Goal: Transaction & Acquisition: Purchase product/service

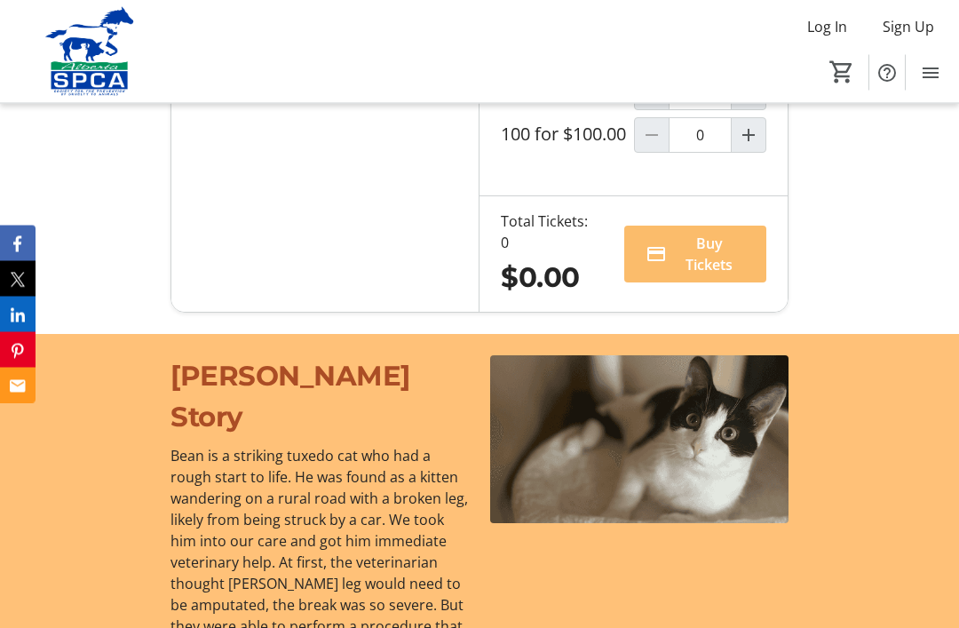
scroll to position [1487, 0]
click at [747, 60] on mat-icon "Increment by one" at bounding box center [748, 49] width 21 height 21
type input "1"
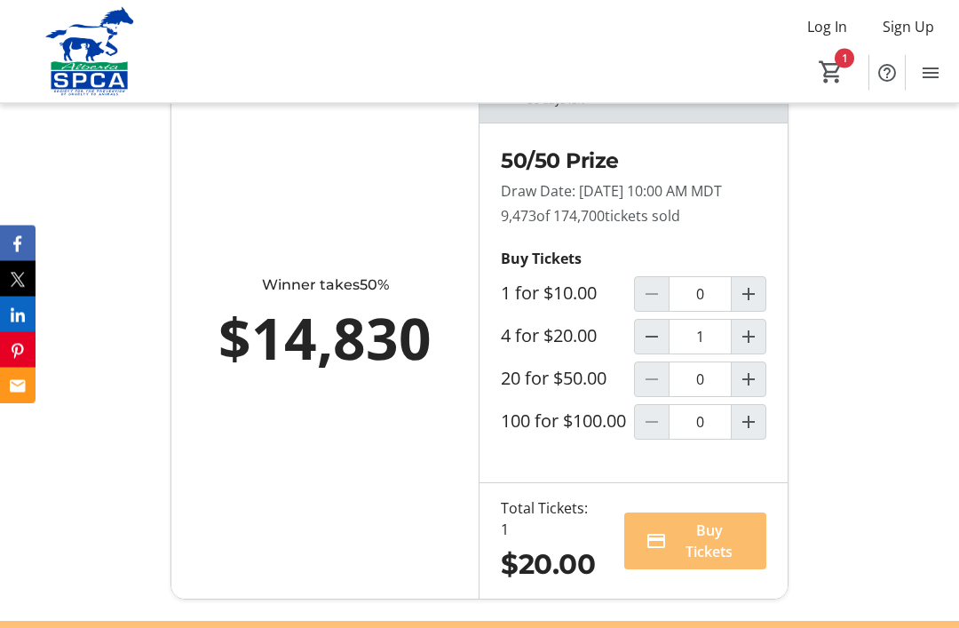
scroll to position [1201, 0]
click at [695, 562] on span "Buy Tickets" at bounding box center [709, 540] width 71 height 43
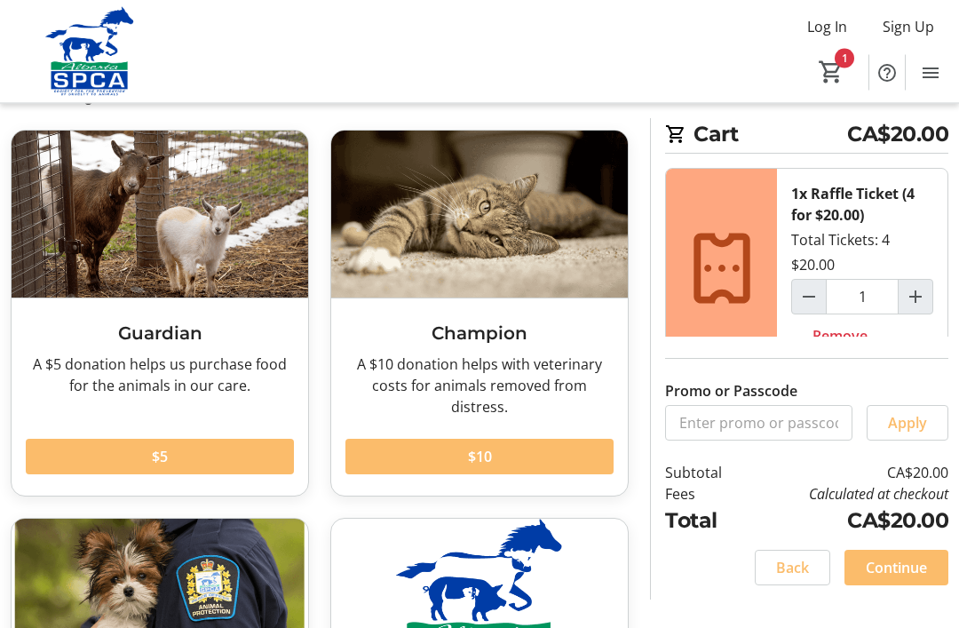
scroll to position [72, 0]
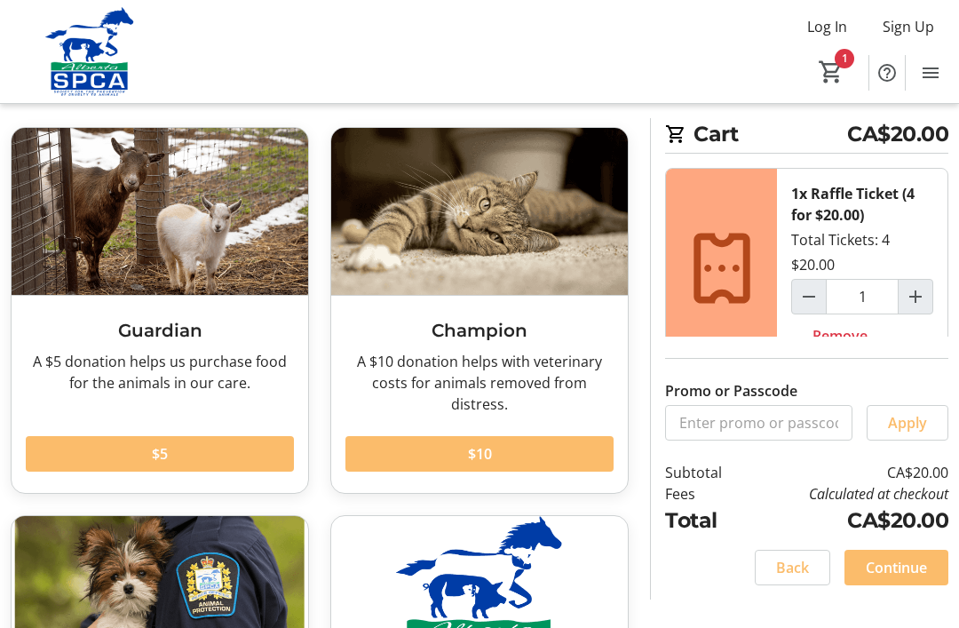
click at [885, 578] on span "Continue" at bounding box center [896, 567] width 61 height 21
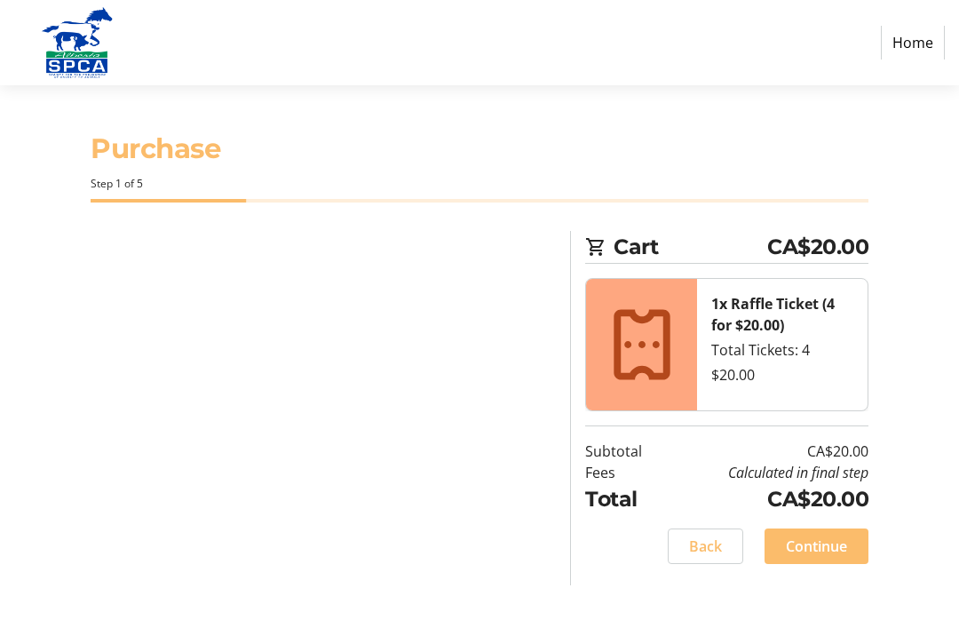
select select "CA"
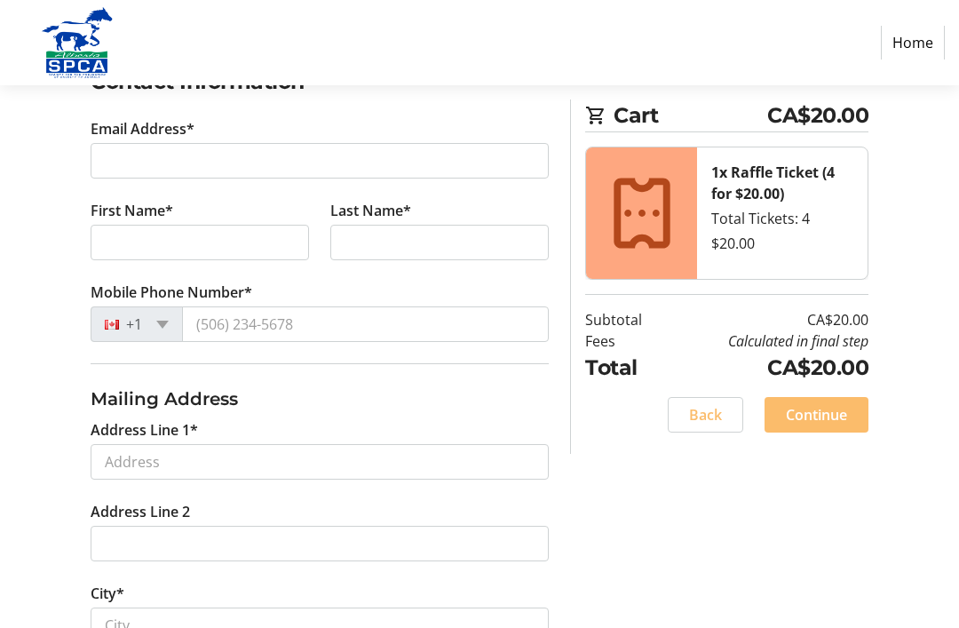
scroll to position [327, 0]
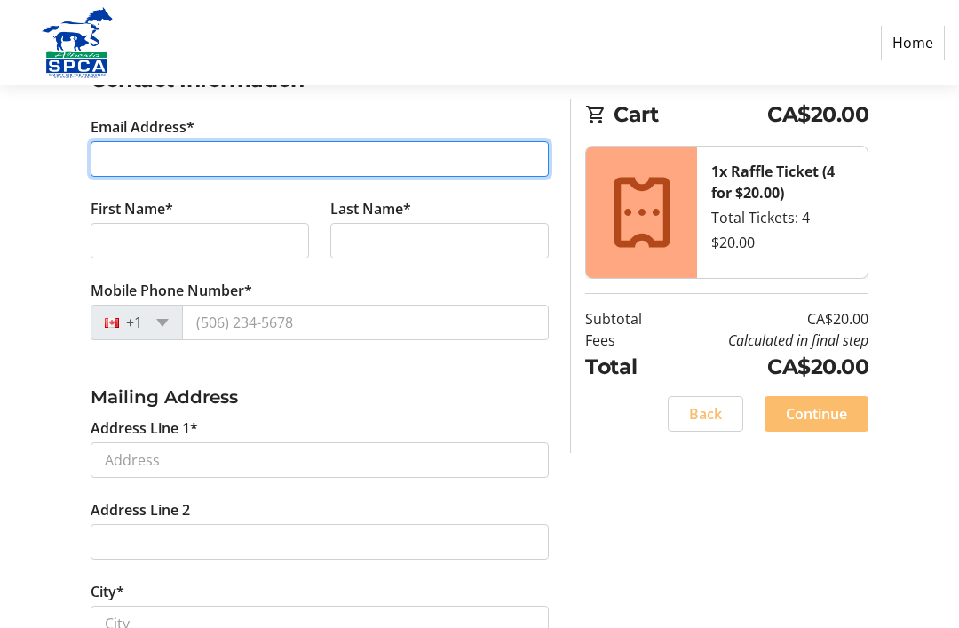
click at [114, 160] on input "Email Address*" at bounding box center [320, 160] width 458 height 36
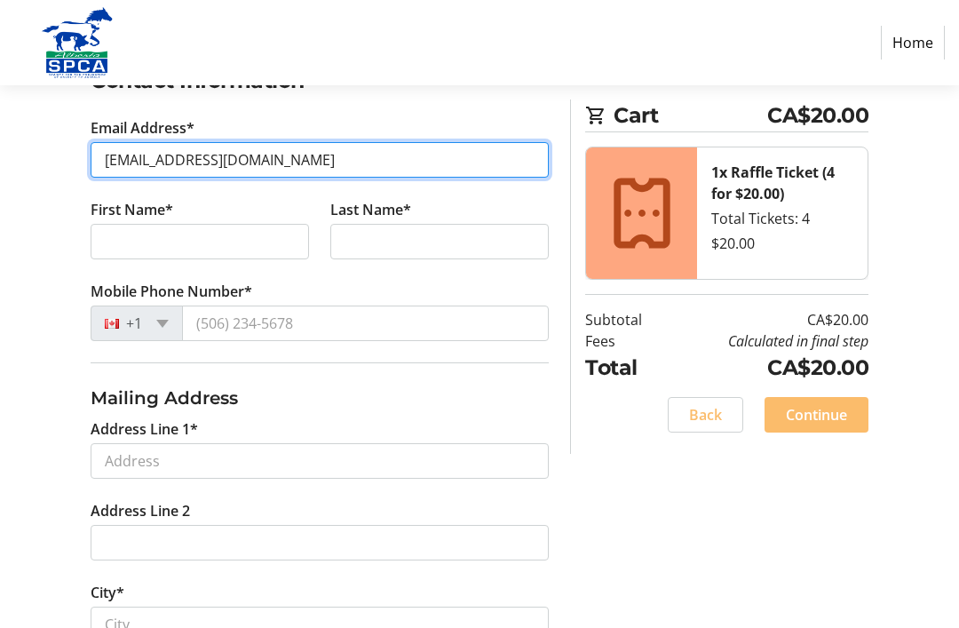
type input "[EMAIL_ADDRESS][DOMAIN_NAME]"
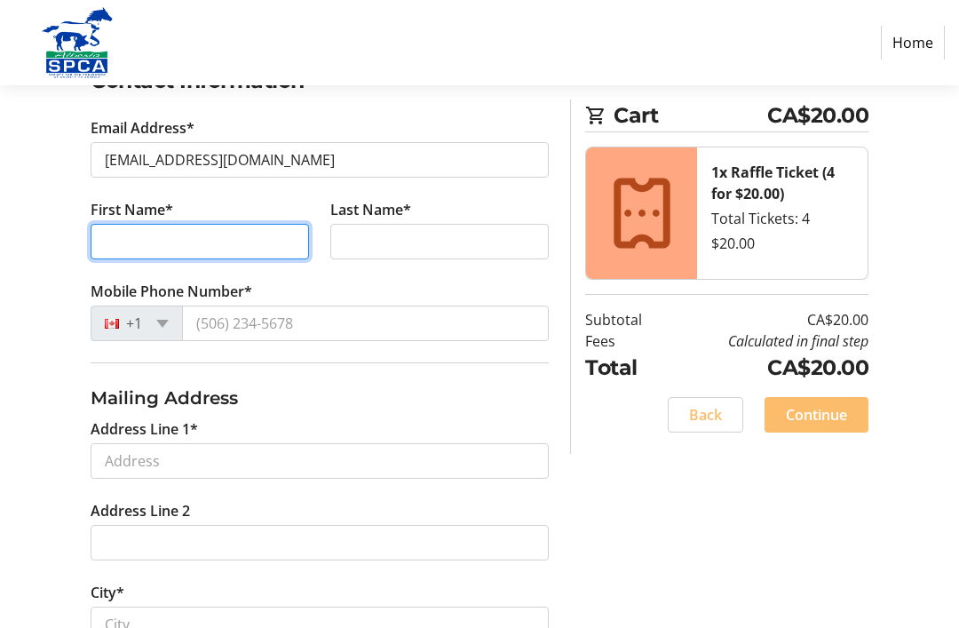
click at [106, 249] on input "First Name*" at bounding box center [200, 242] width 218 height 36
type input "[PERSON_NAME]"
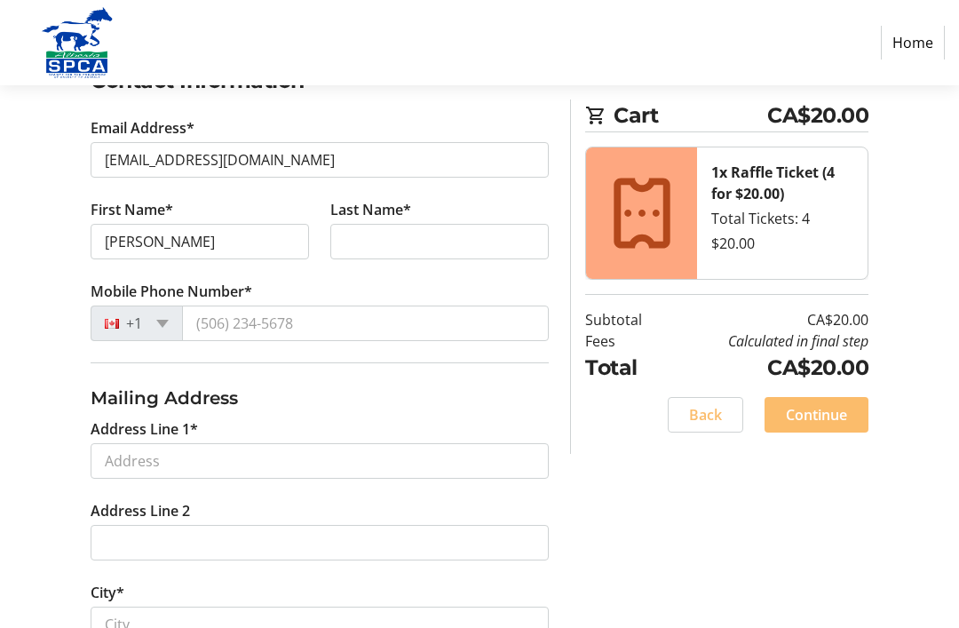
click at [376, 275] on tr-form-field "Last Name*" at bounding box center [440, 240] width 240 height 82
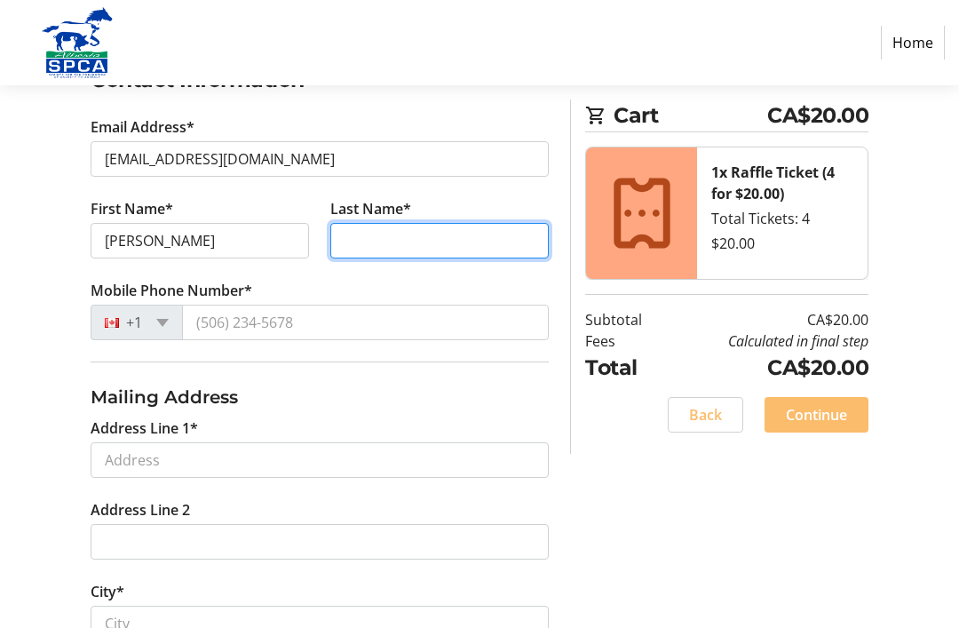
click at [356, 250] on input "Last Name*" at bounding box center [439, 241] width 218 height 36
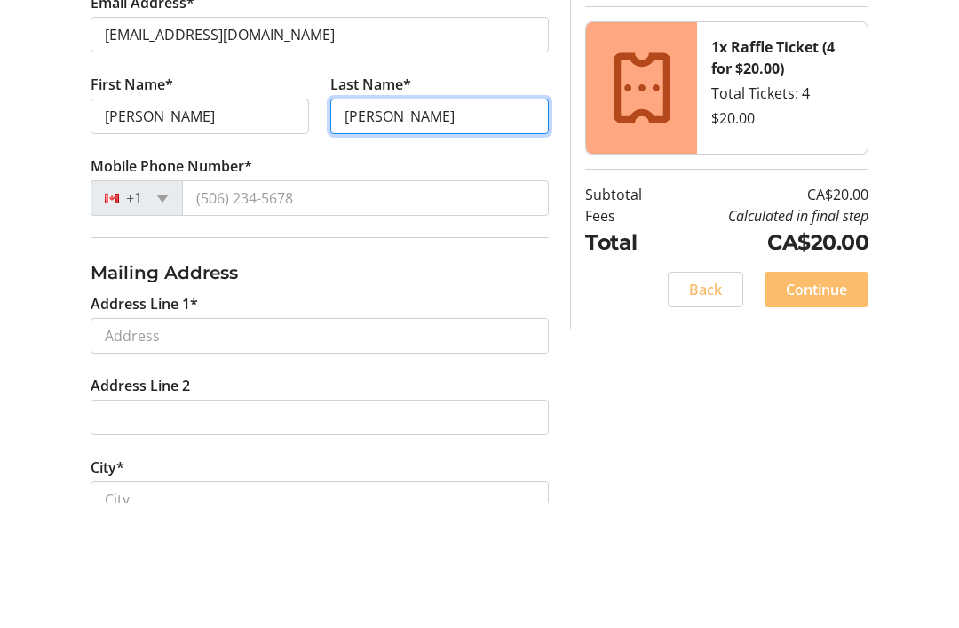
type input "[PERSON_NAME]"
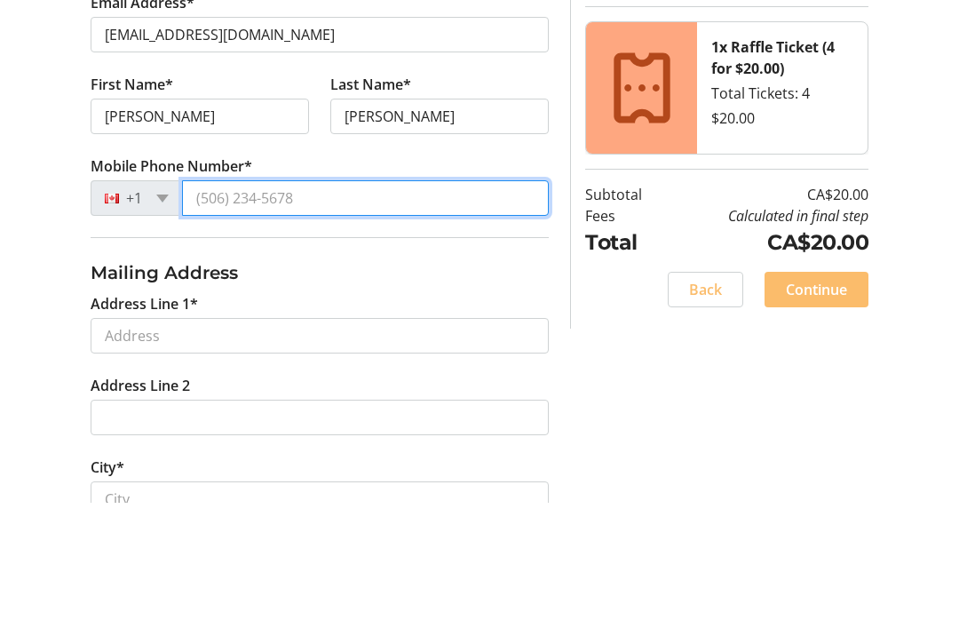
click at [234, 305] on input "Mobile Phone Number*" at bounding box center [365, 323] width 367 height 36
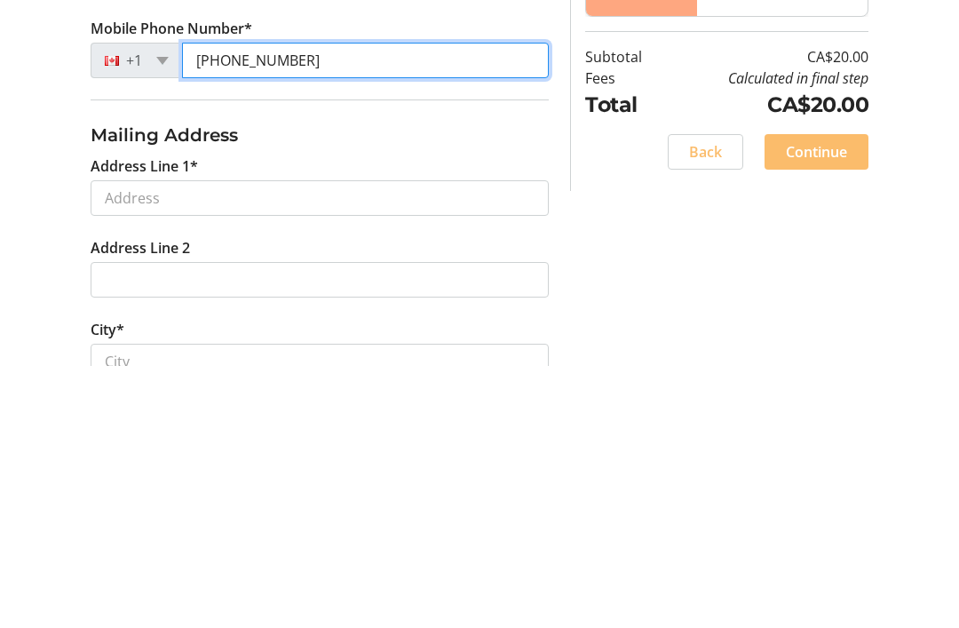
type input "[PHONE_NUMBER]"
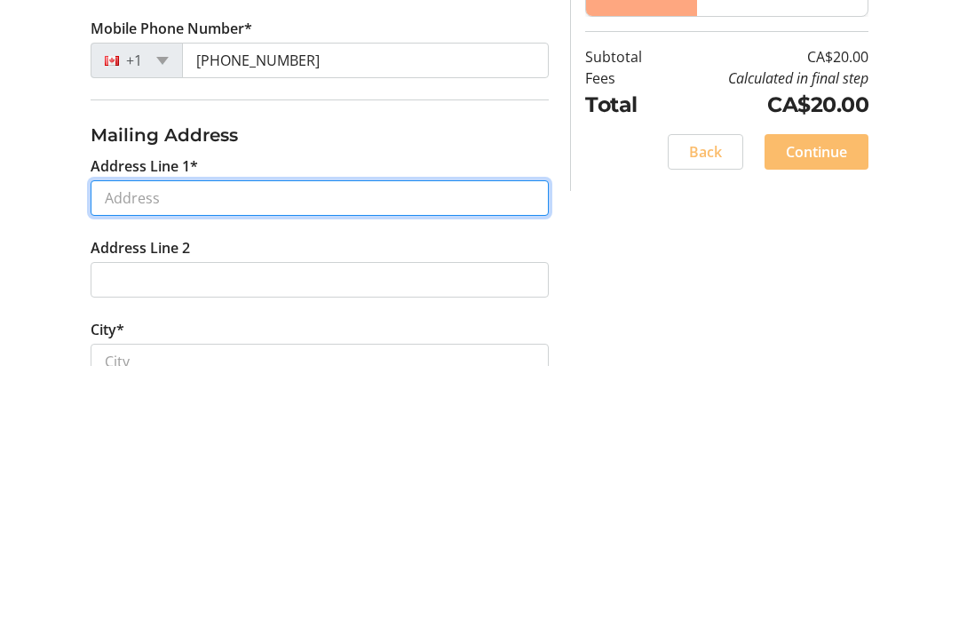
click at [104, 443] on input "Address Line 1*" at bounding box center [320, 461] width 458 height 36
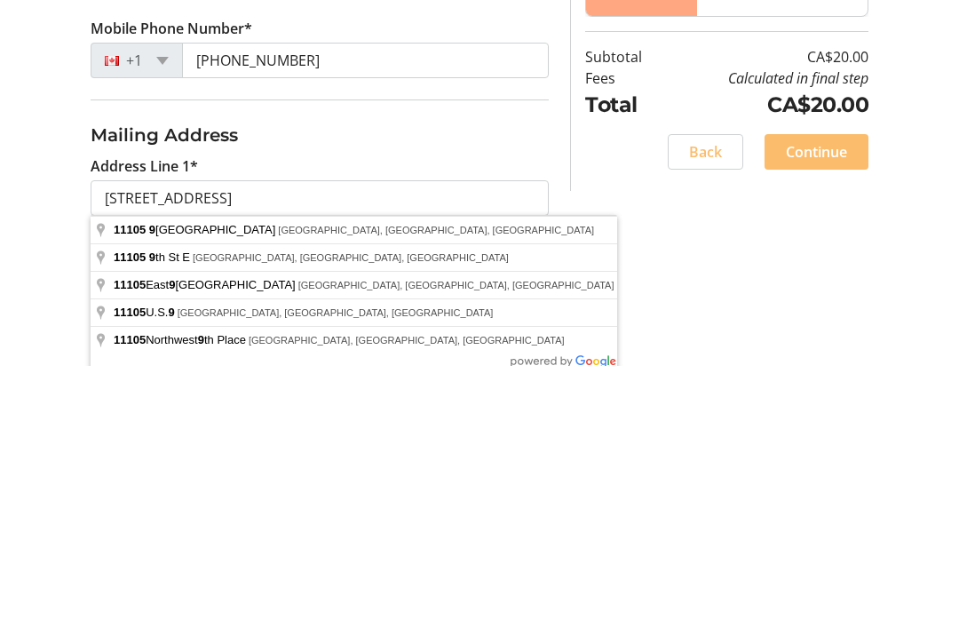
type input "[STREET_ADDRESS]"
type input "[GEOGRAPHIC_DATA]"
select select "AB"
type input "T6J 6Z4"
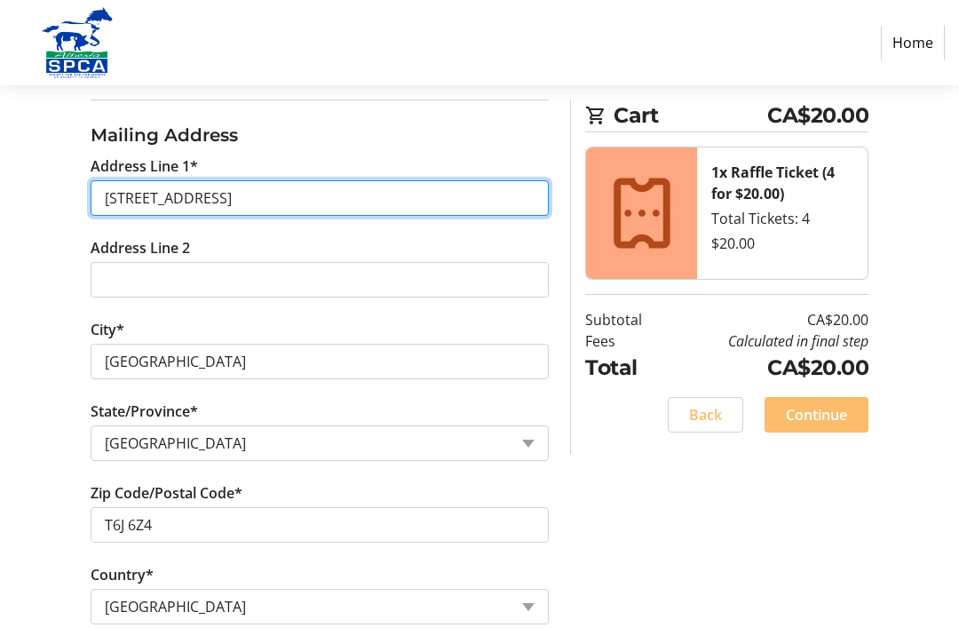
click at [341, 206] on input "[STREET_ADDRESS]" at bounding box center [320, 198] width 458 height 36
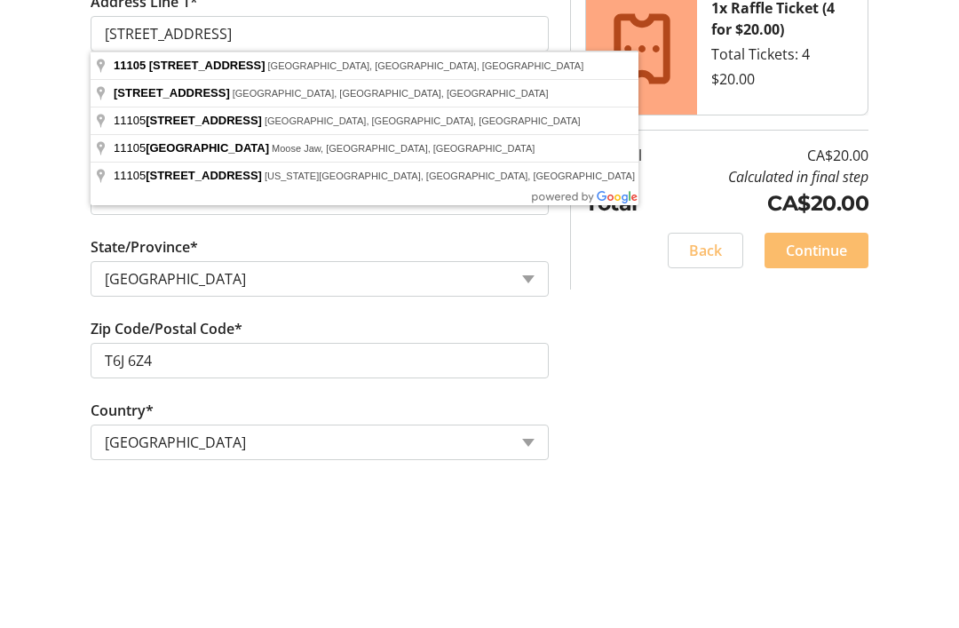
click at [44, 220] on div "Log In to Your Account (Optional) Or continue below to checkout as a guest. Log…" at bounding box center [479, 209] width 959 height 1136
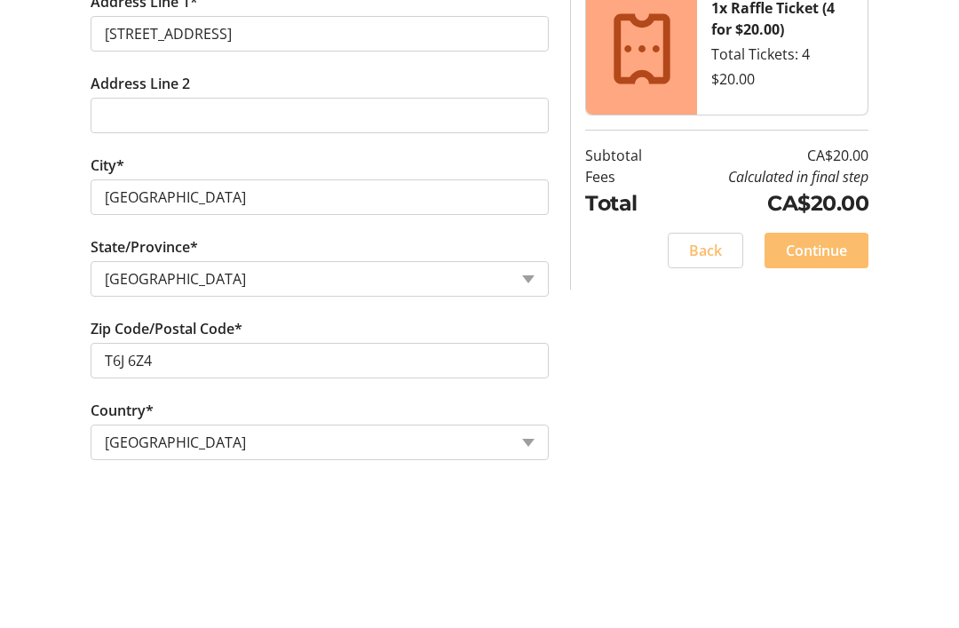
scroll to position [681, 0]
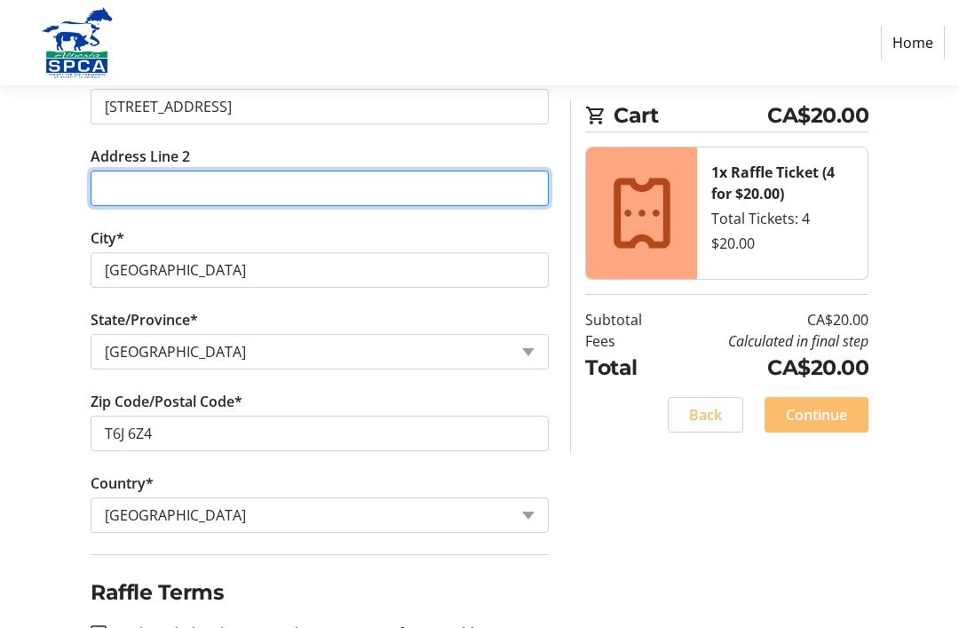
click at [117, 184] on input "Address Line 2" at bounding box center [320, 188] width 458 height 36
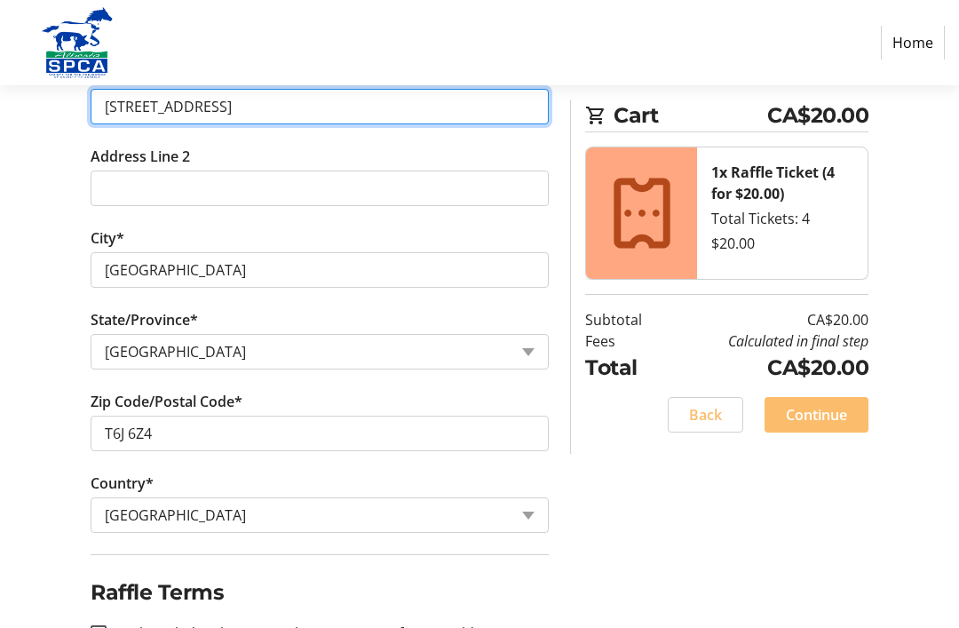
click at [353, 111] on input "[STREET_ADDRESS]" at bounding box center [320, 107] width 458 height 36
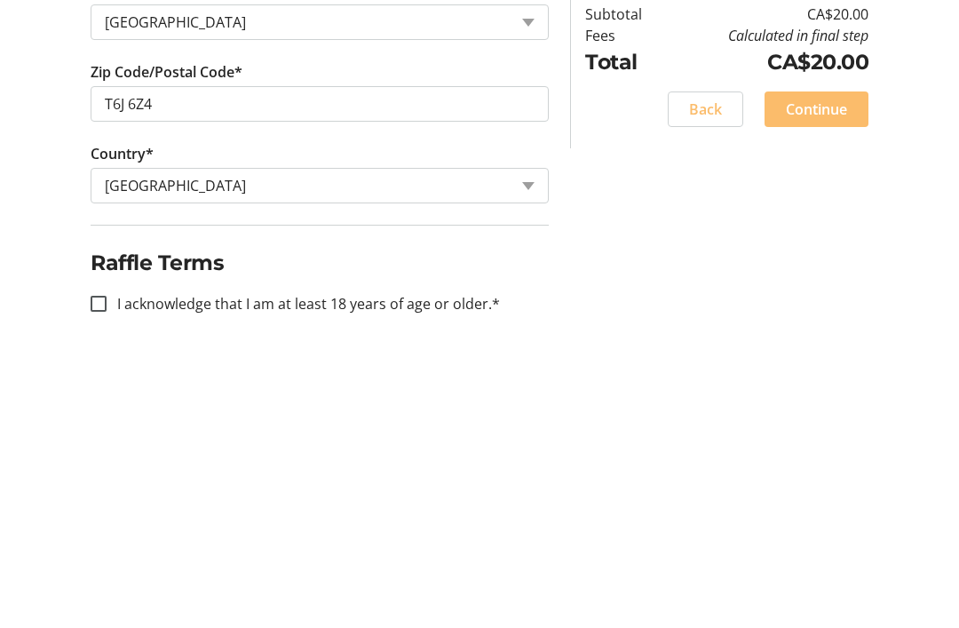
scroll to position [738, 0]
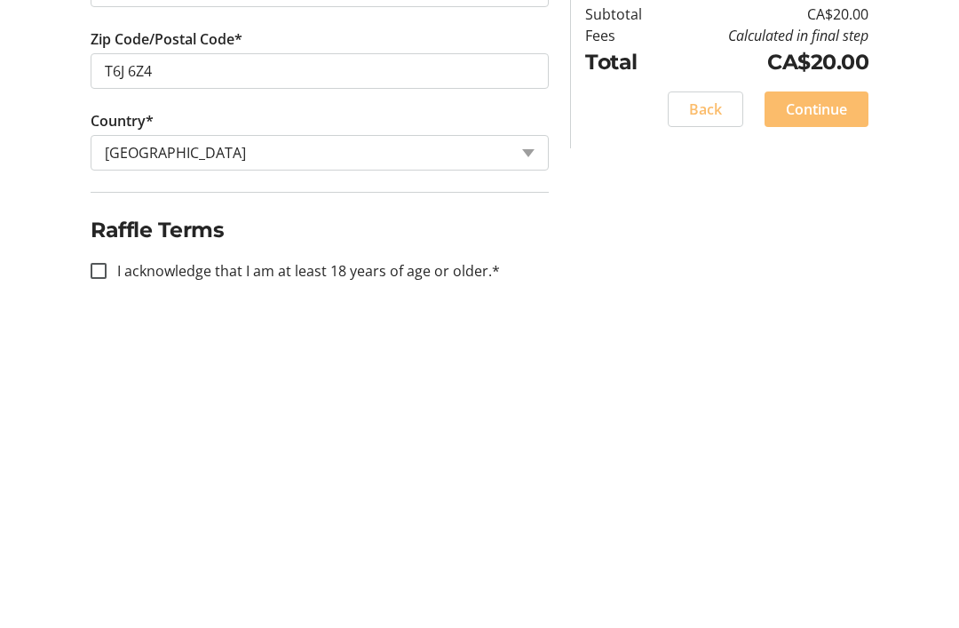
type input "[STREET_ADDRESS]"
click at [106, 568] on input "I acknowledge that I am at least 18 years of age or older.*" at bounding box center [99, 576] width 16 height 16
checkbox input "true"
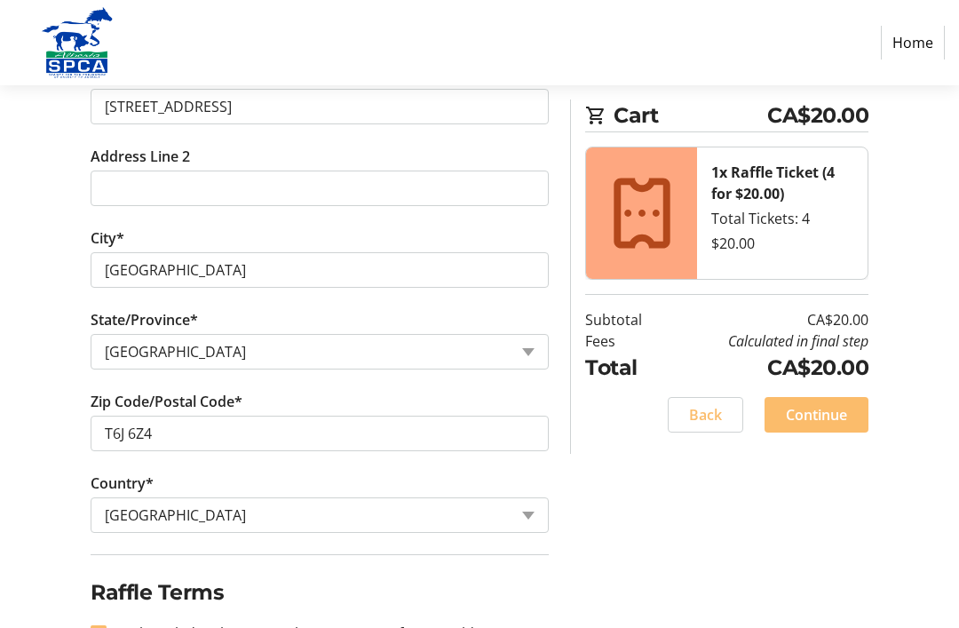
click at [792, 408] on span "Continue" at bounding box center [816, 414] width 61 height 21
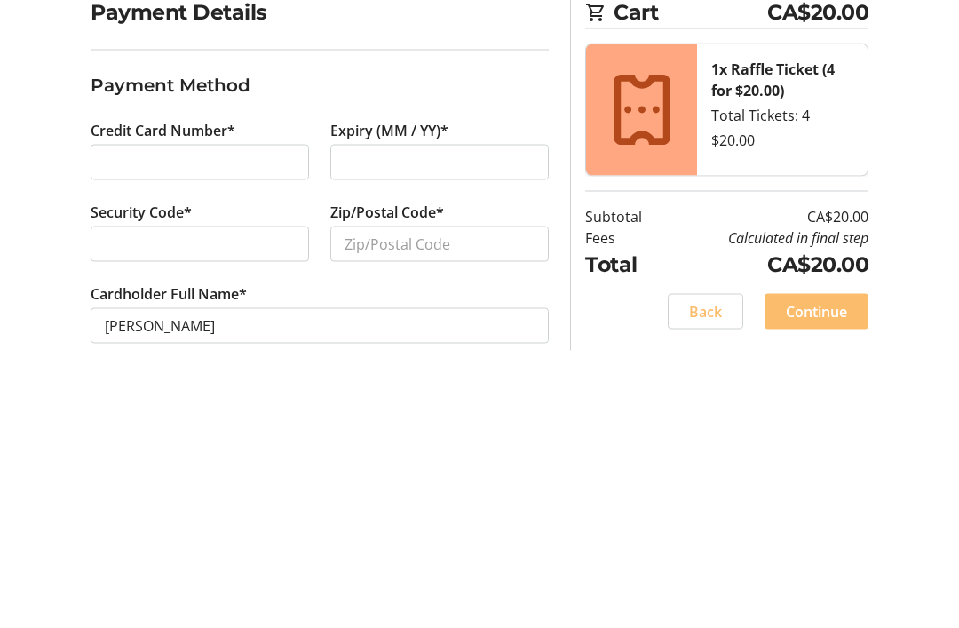
click at [99, 461] on div at bounding box center [200, 479] width 218 height 36
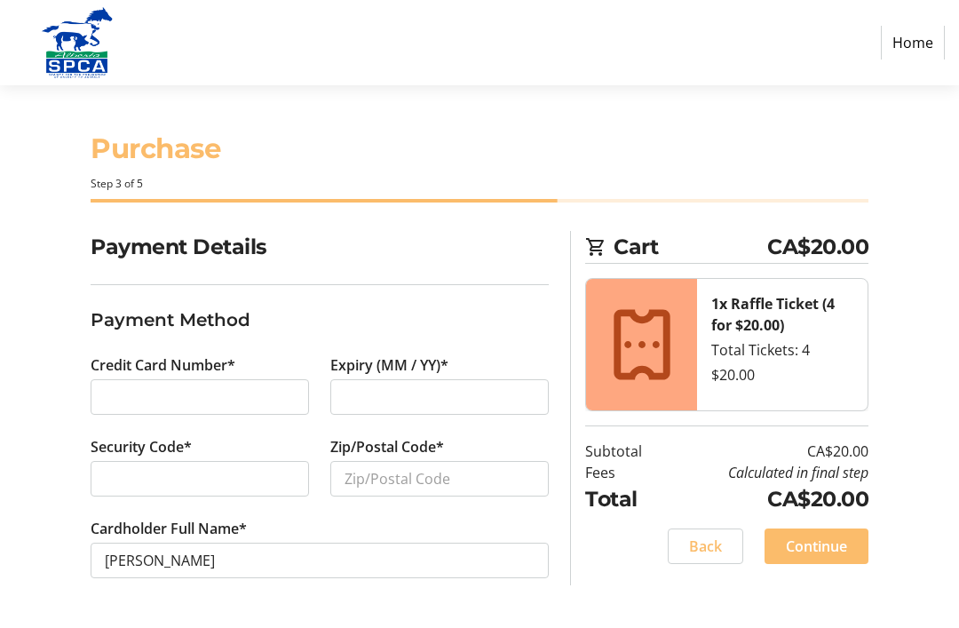
click at [121, 490] on div at bounding box center [200, 479] width 218 height 36
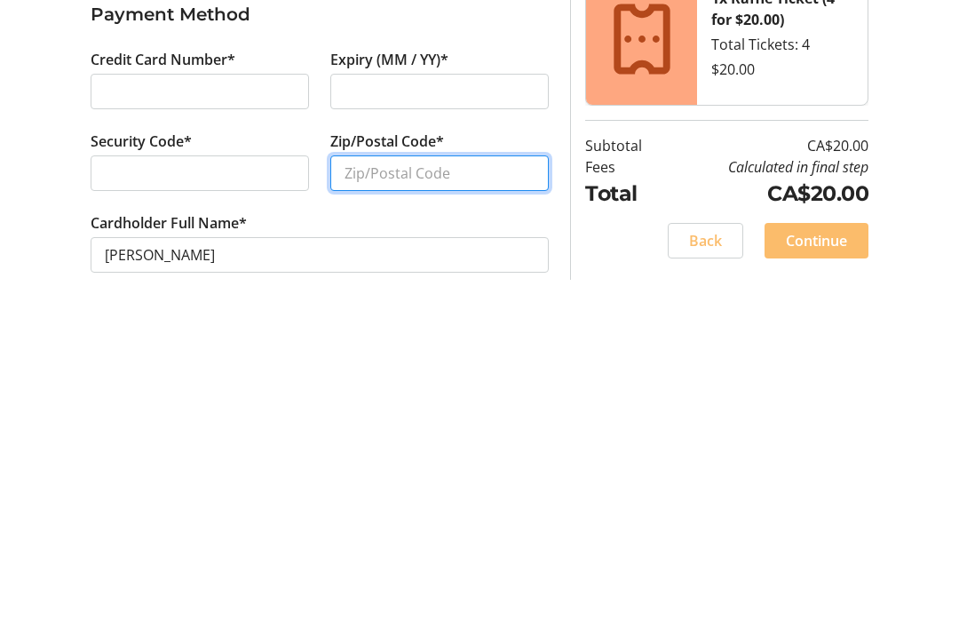
click at [345, 461] on input "Zip/Postal Code*" at bounding box center [439, 479] width 218 height 36
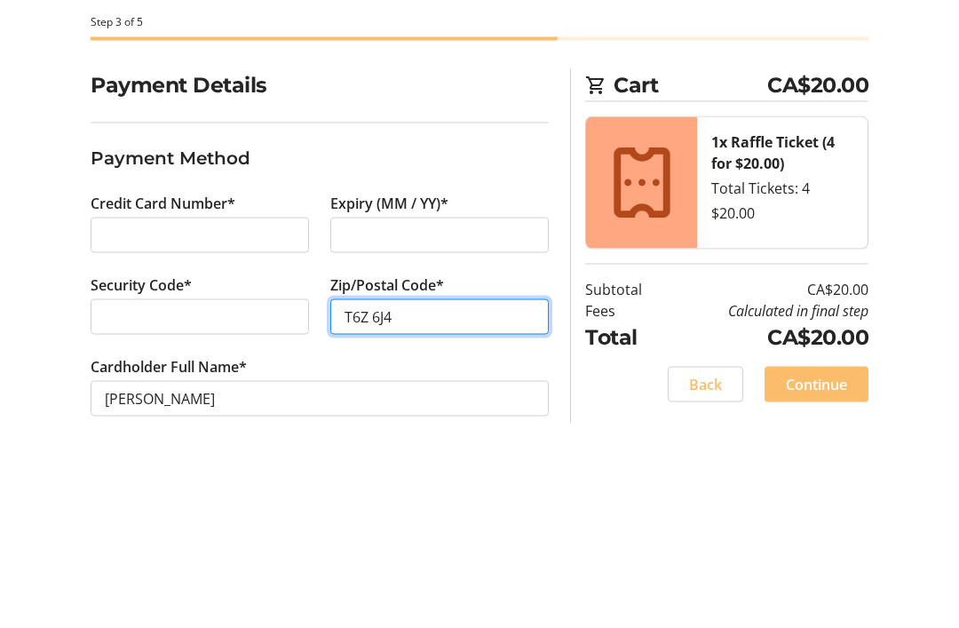
scroll to position [57, 0]
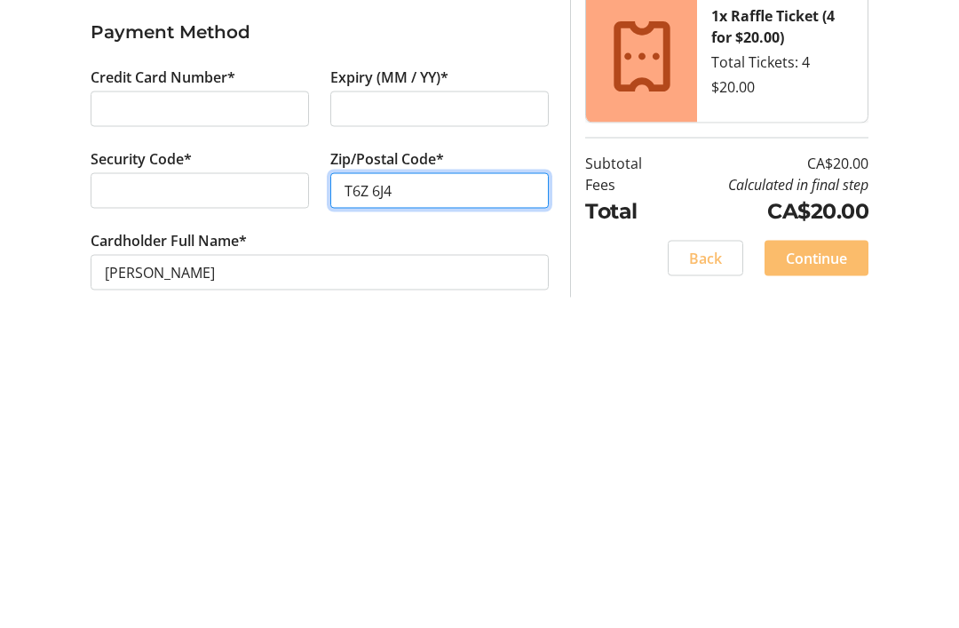
type input "T6Z 6J4"
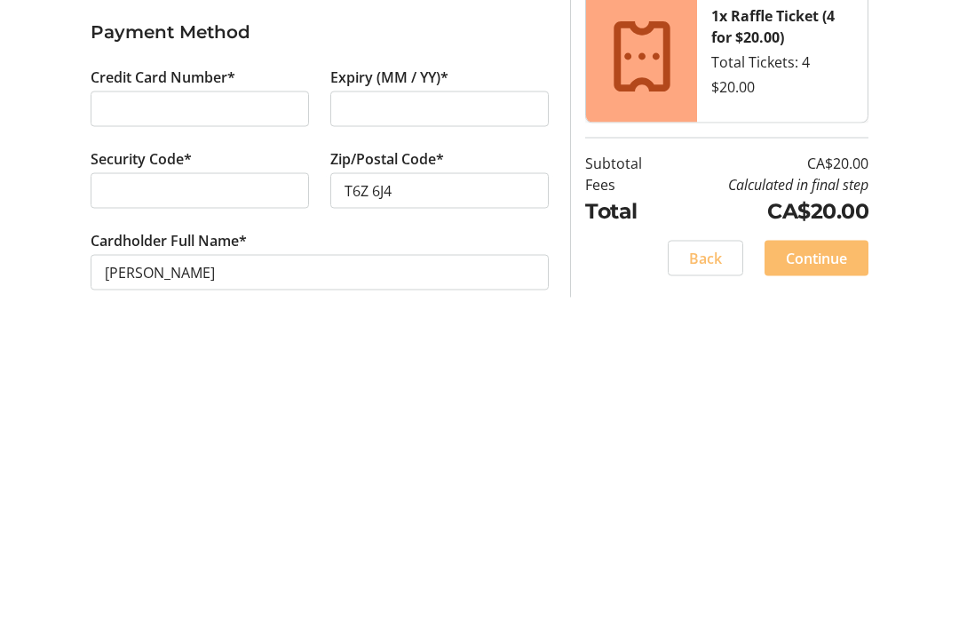
click at [107, 379] on div at bounding box center [200, 397] width 218 height 36
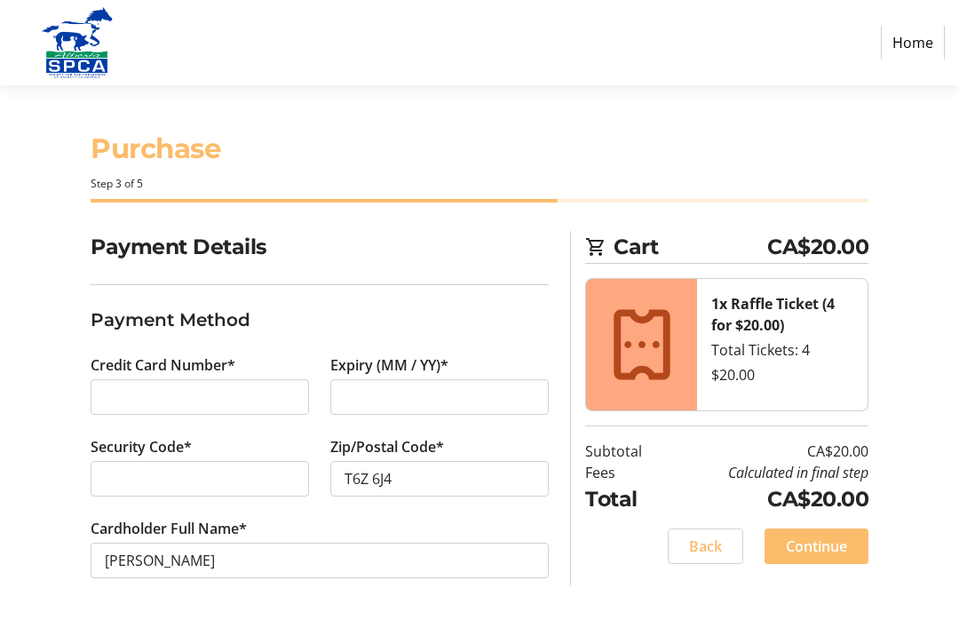
click at [813, 535] on span "Continue" at bounding box center [816, 545] width 61 height 21
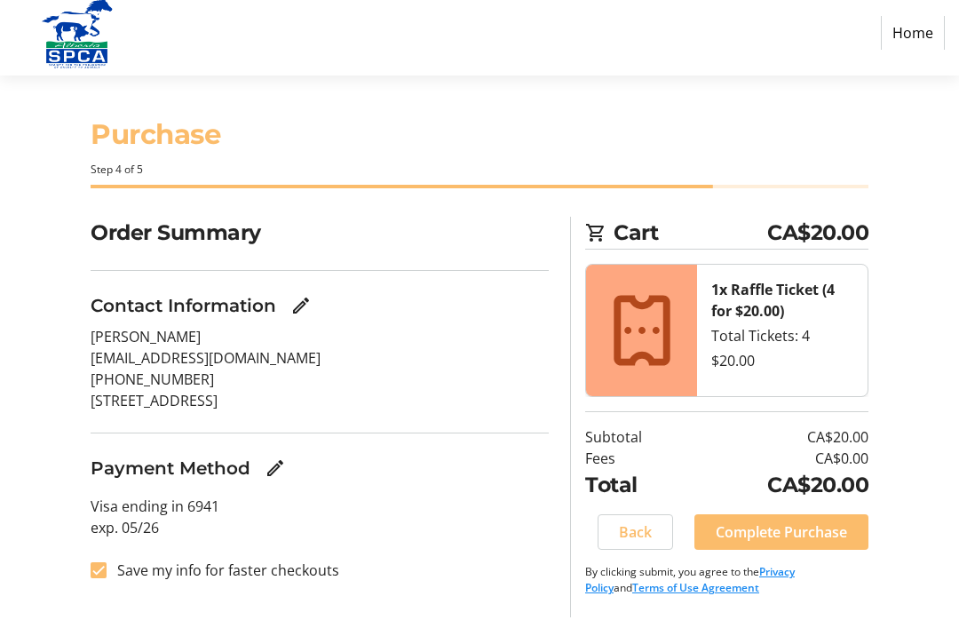
scroll to position [57, 0]
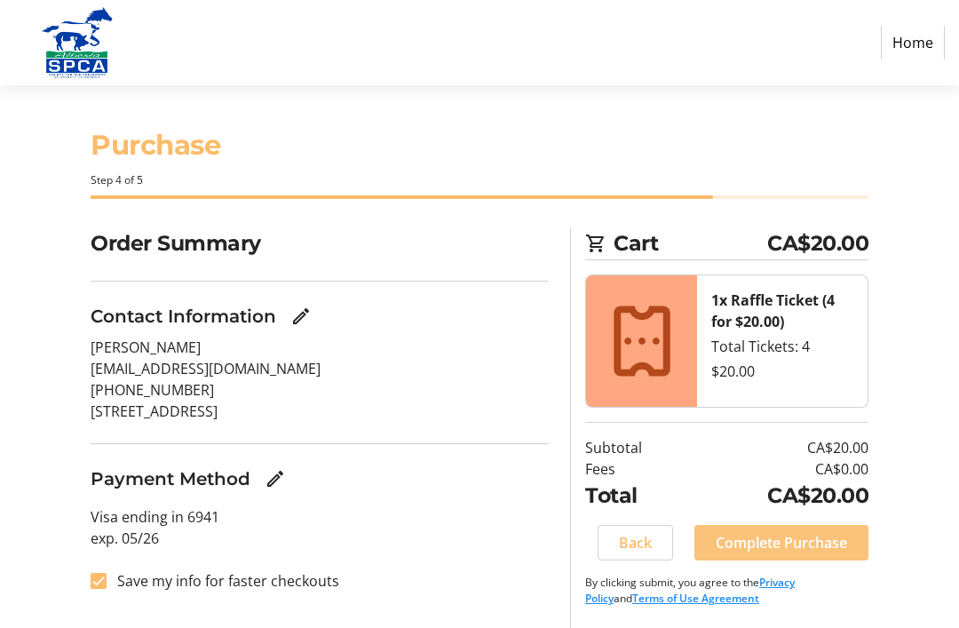
click at [730, 532] on span "Complete Purchase" at bounding box center [781, 542] width 131 height 21
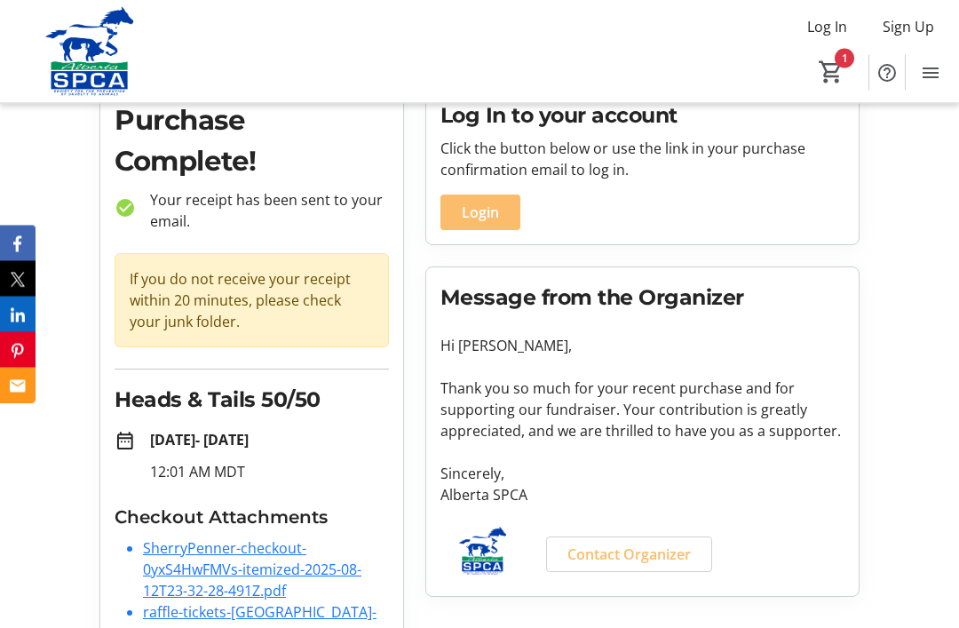
scroll to position [79, 0]
